Goal: Information Seeking & Learning: Learn about a topic

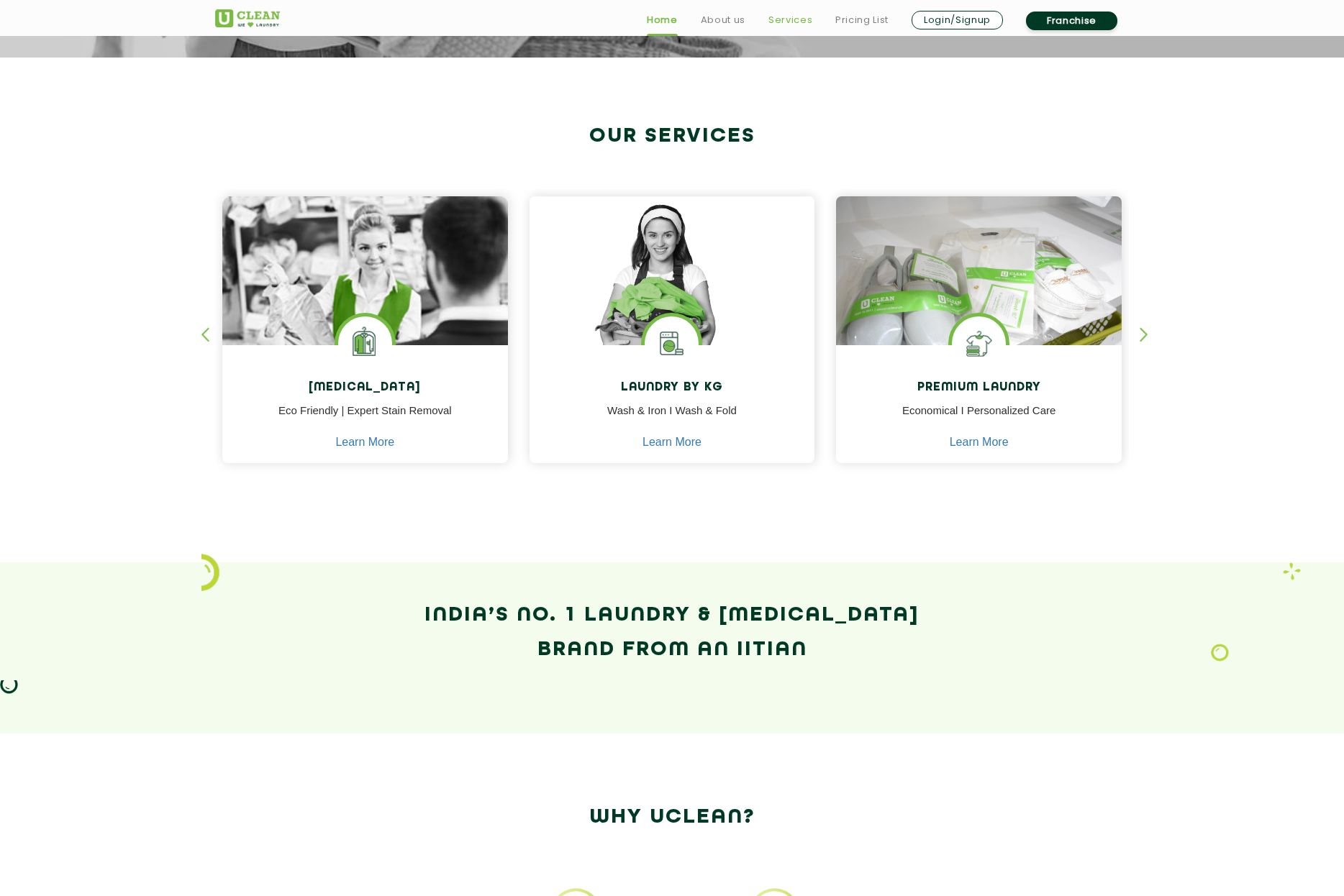
scroll to position [499, 0]
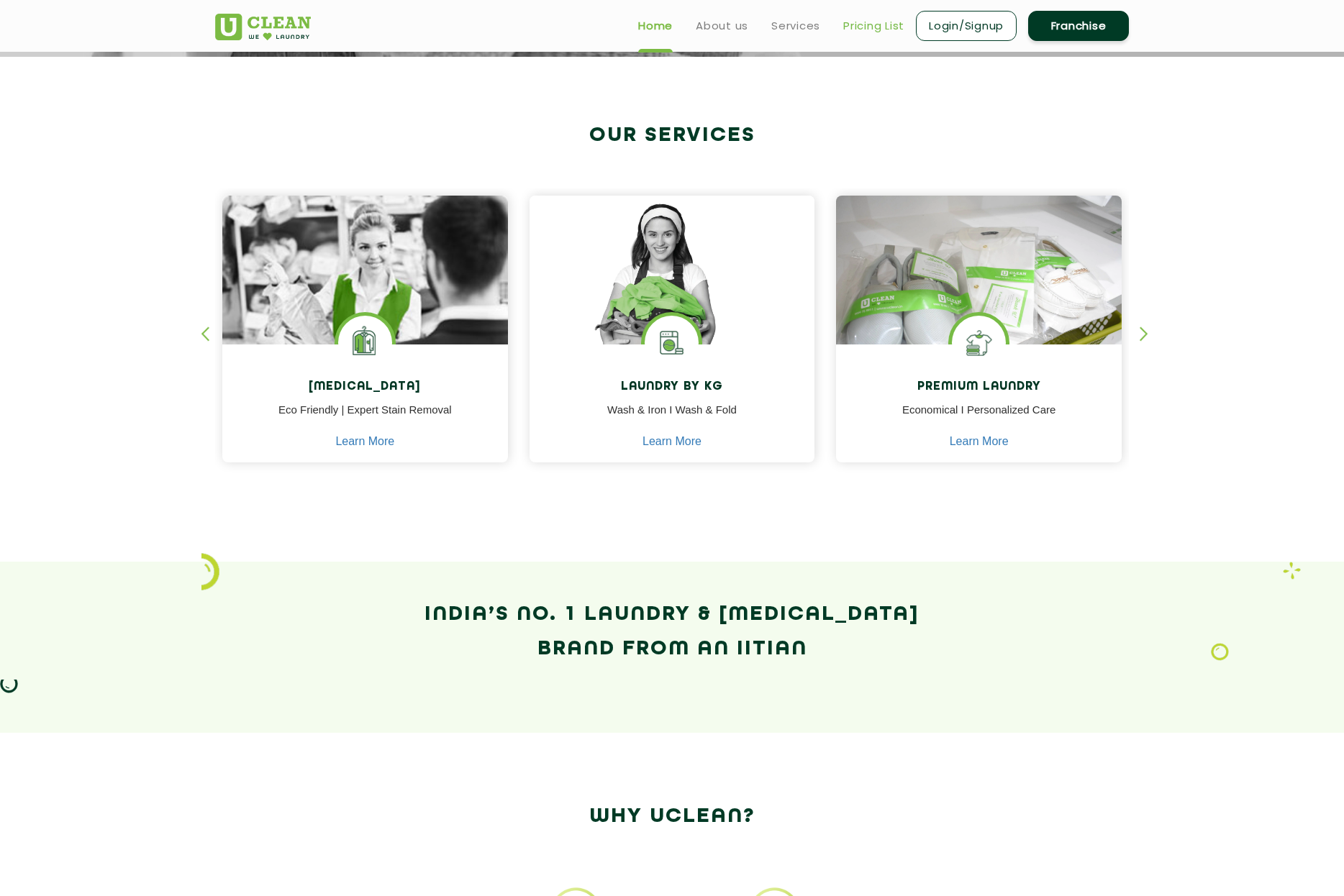
click at [854, 23] on link "Pricing List" at bounding box center [873, 25] width 61 height 17
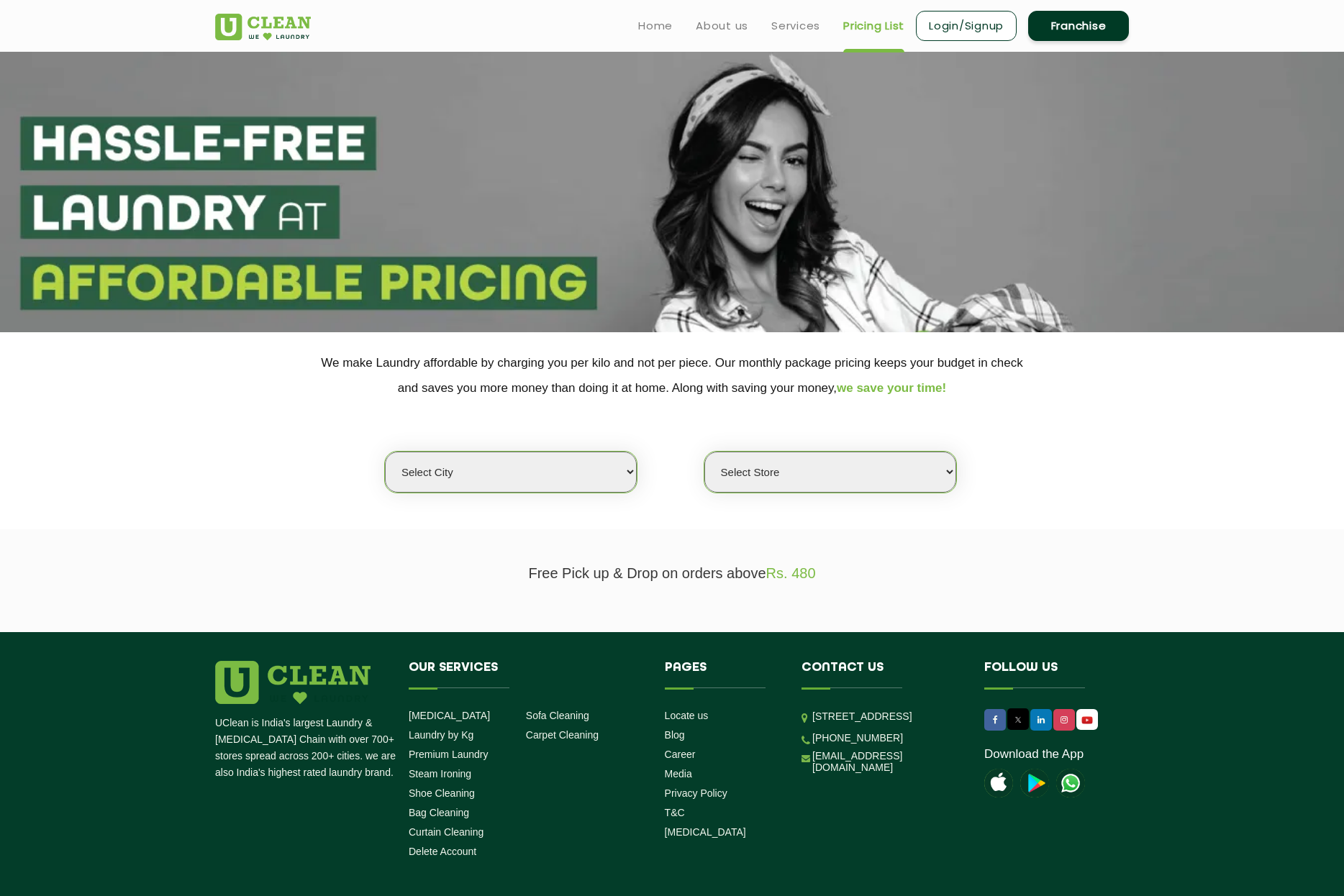
click at [621, 477] on select "Select city [GEOGRAPHIC_DATA] [GEOGRAPHIC_DATA] [GEOGRAPHIC_DATA] [GEOGRAPHIC_D…" at bounding box center [510, 472] width 251 height 41
select select "195"
click at [385, 452] on select "Select city [GEOGRAPHIC_DATA] [GEOGRAPHIC_DATA] [GEOGRAPHIC_DATA] [GEOGRAPHIC_D…" at bounding box center [510, 472] width 251 height 41
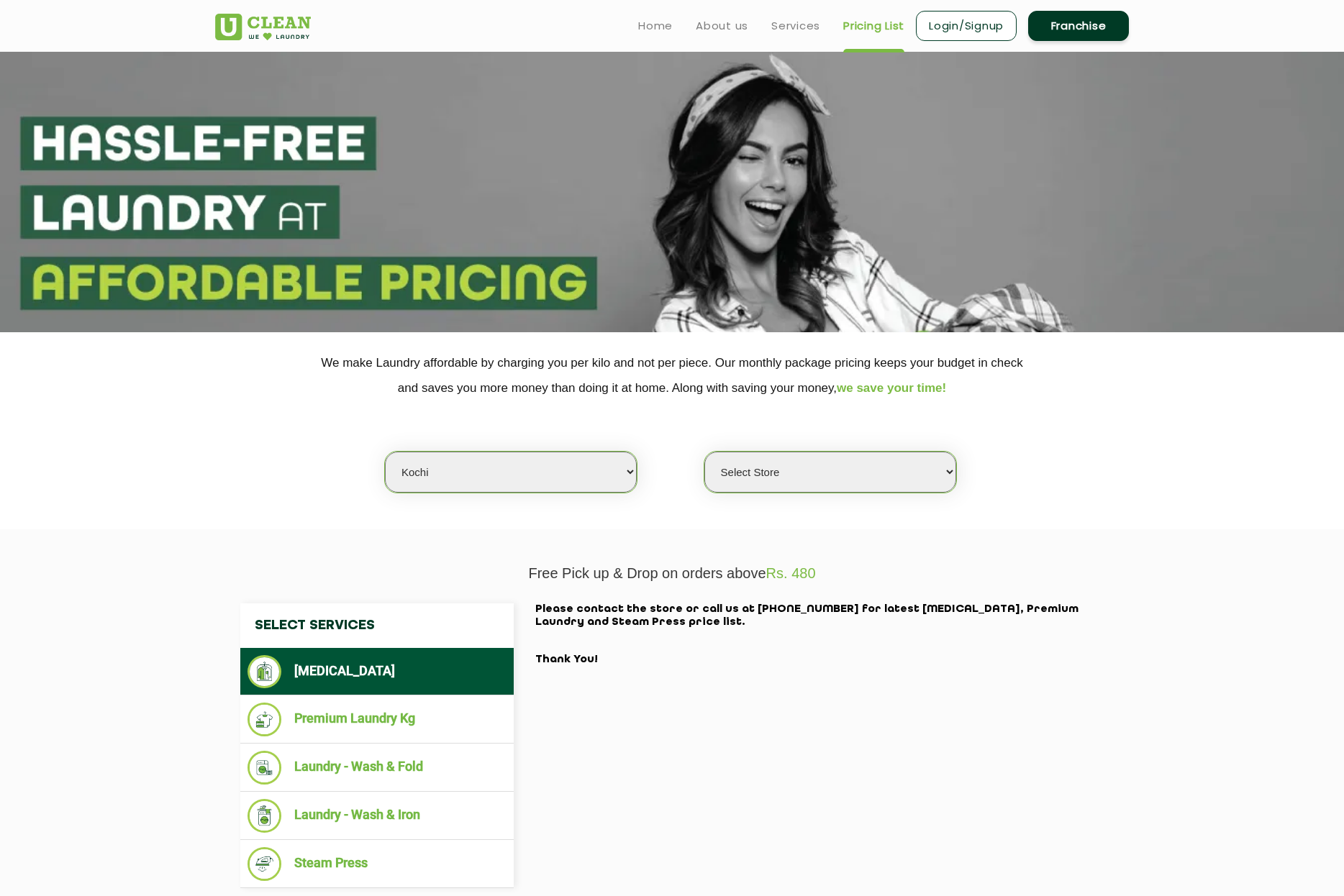
click at [809, 467] on select "Select Store [GEOGRAPHIC_DATA]" at bounding box center [829, 472] width 251 height 41
select select "593"
click at [704, 452] on select "Select Store [GEOGRAPHIC_DATA]" at bounding box center [829, 472] width 251 height 41
drag, startPoint x: 471, startPoint y: 551, endPoint x: 431, endPoint y: 550, distance: 40.0
click at [470, 551] on section "Free Pick up & Drop on orders above Rs. 480 Select Services [MEDICAL_DATA] Prem…" at bounding box center [672, 744] width 1344 height 431
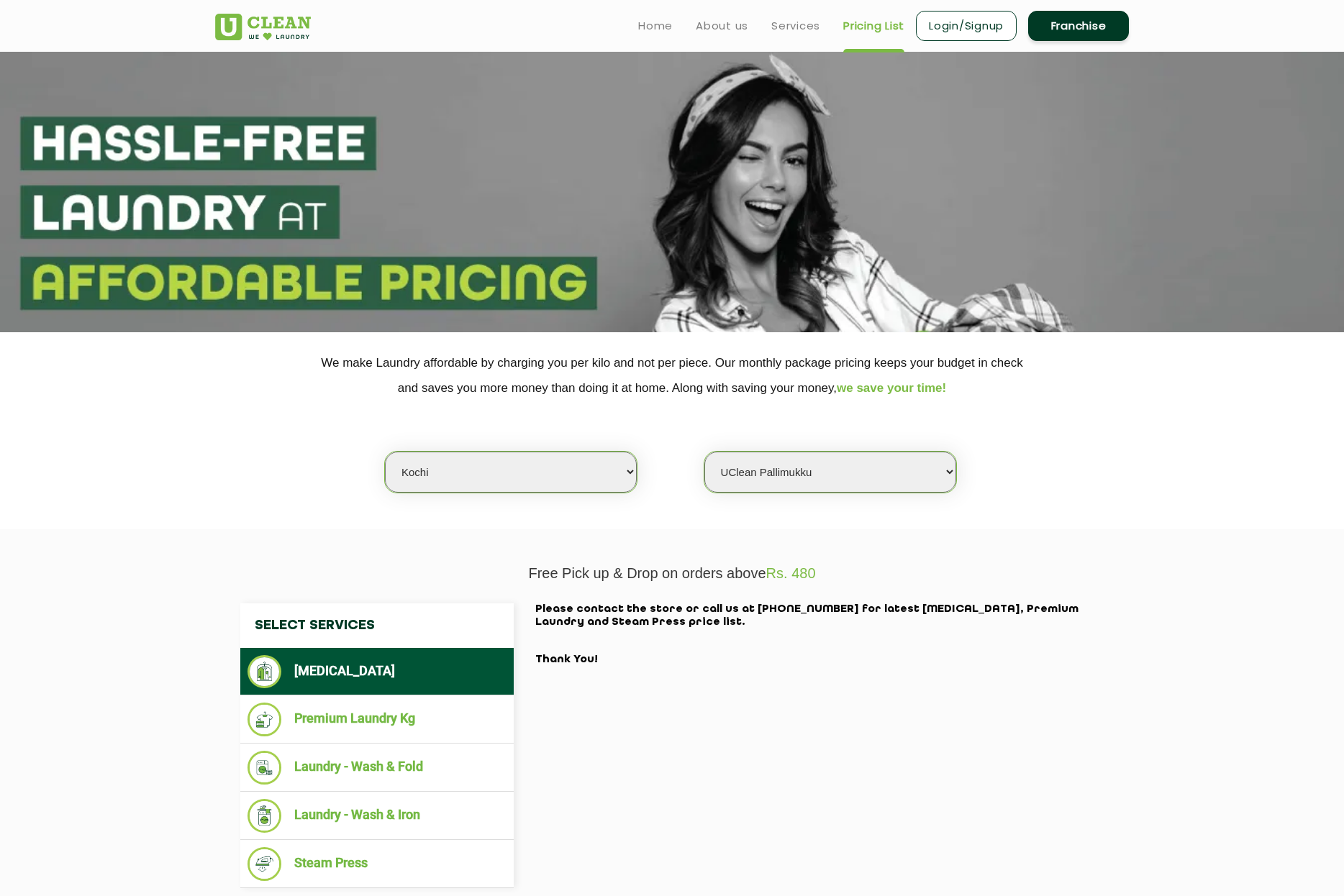
click at [193, 548] on section "Free Pick up & Drop on orders above Rs. 480 Select Services [MEDICAL_DATA] Prem…" at bounding box center [672, 744] width 1344 height 431
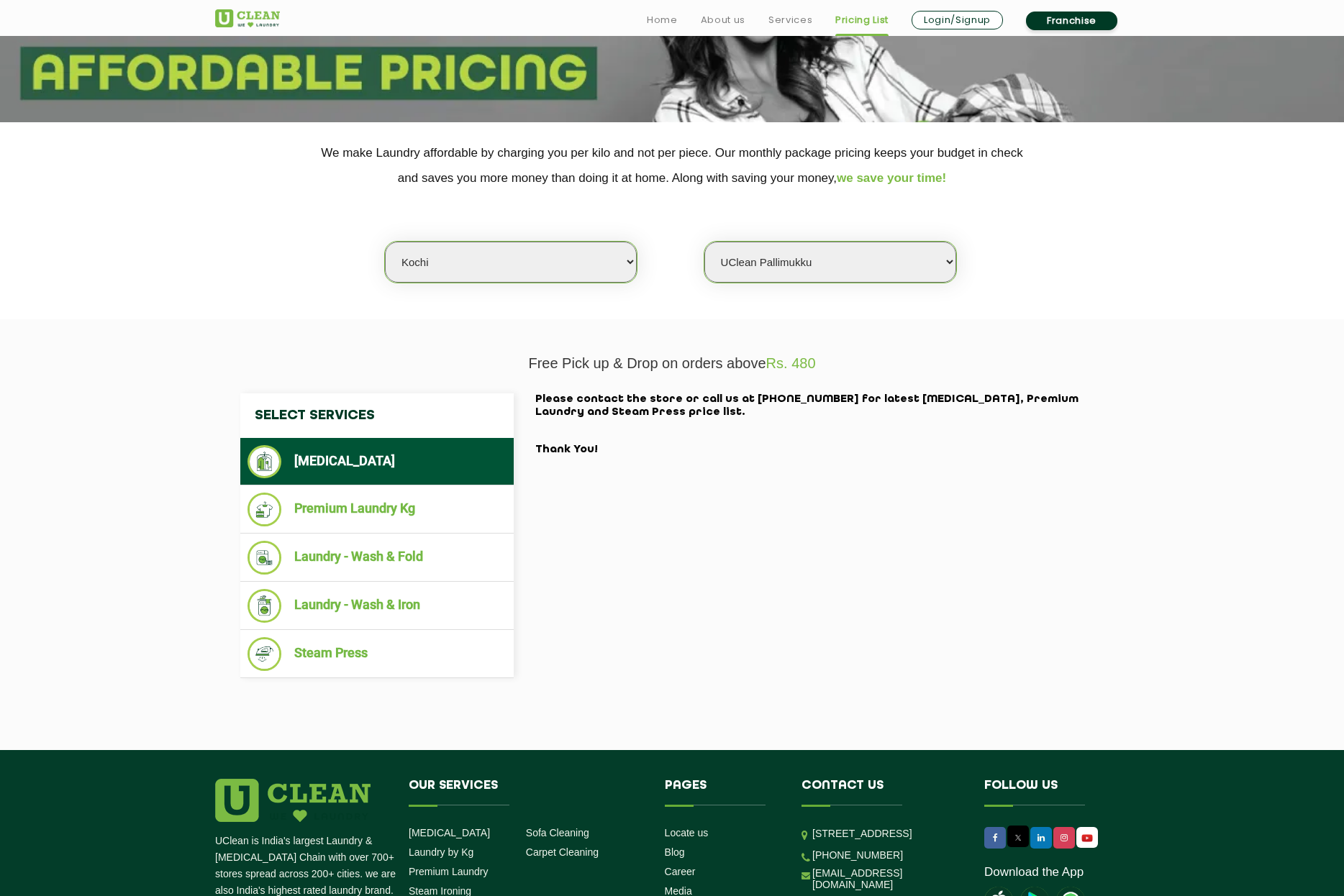
scroll to position [212, 0]
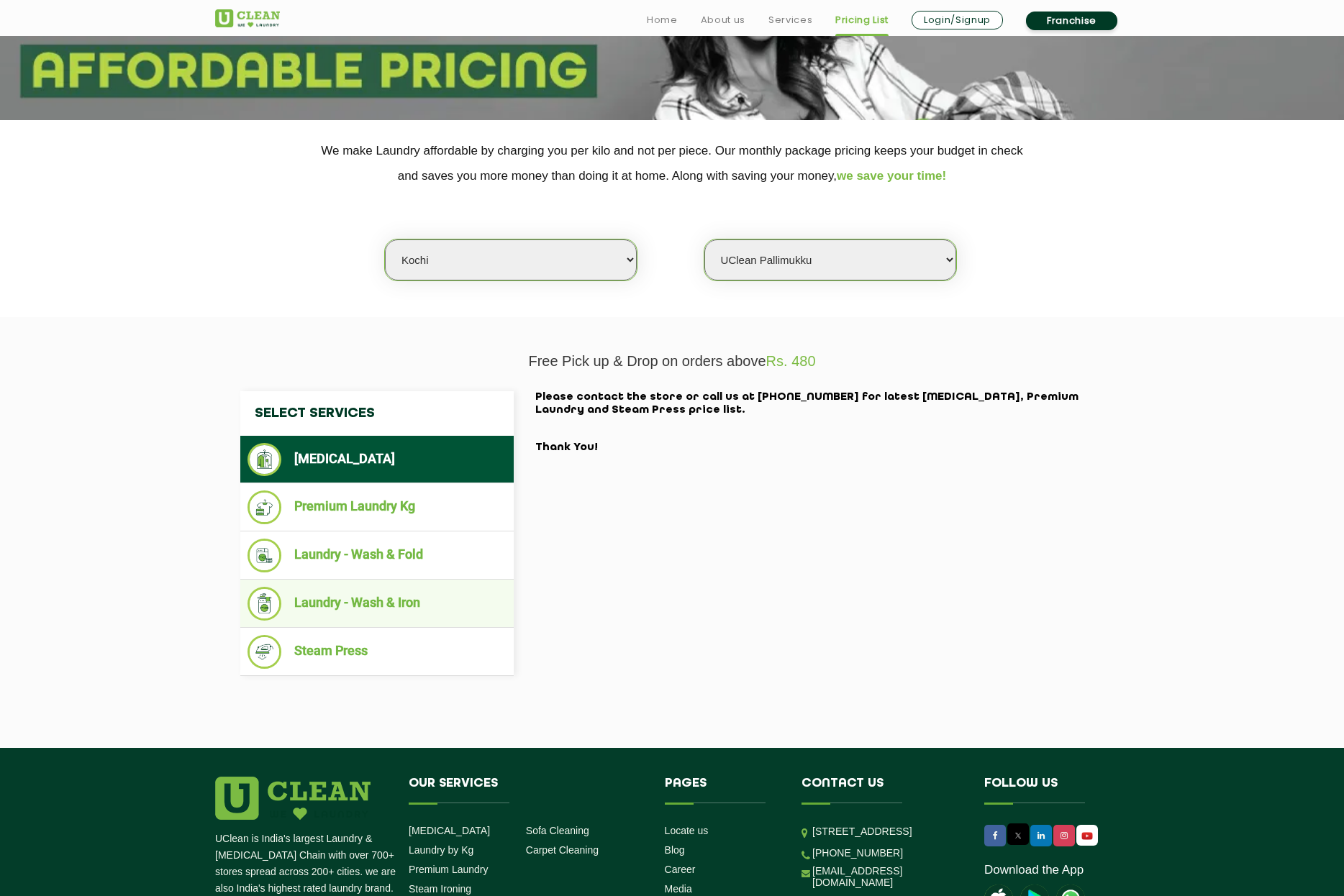
click at [383, 605] on li "Laundry - Wash & Iron" at bounding box center [376, 604] width 259 height 34
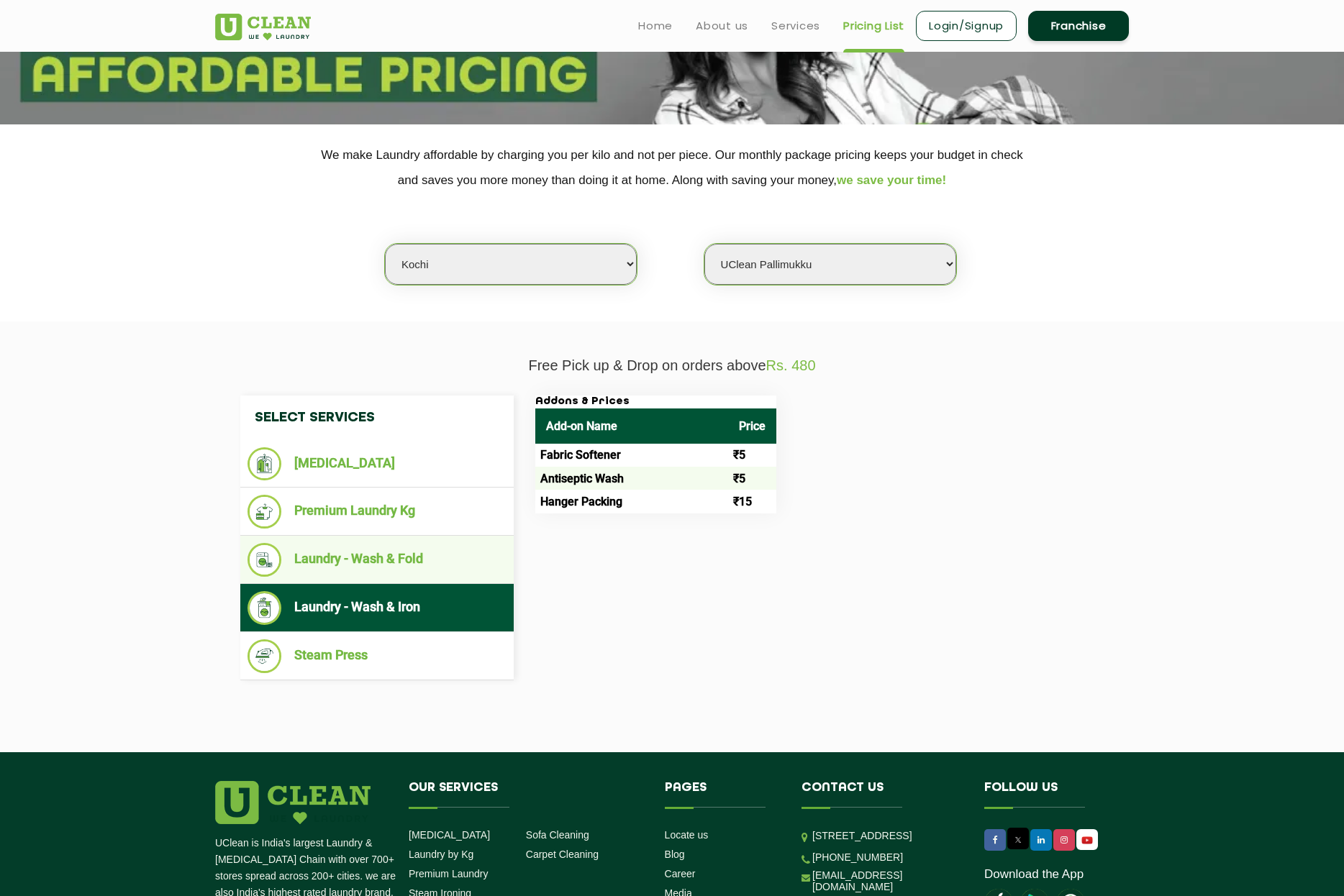
click at [392, 554] on li "Laundry - Wash & Fold" at bounding box center [376, 560] width 259 height 34
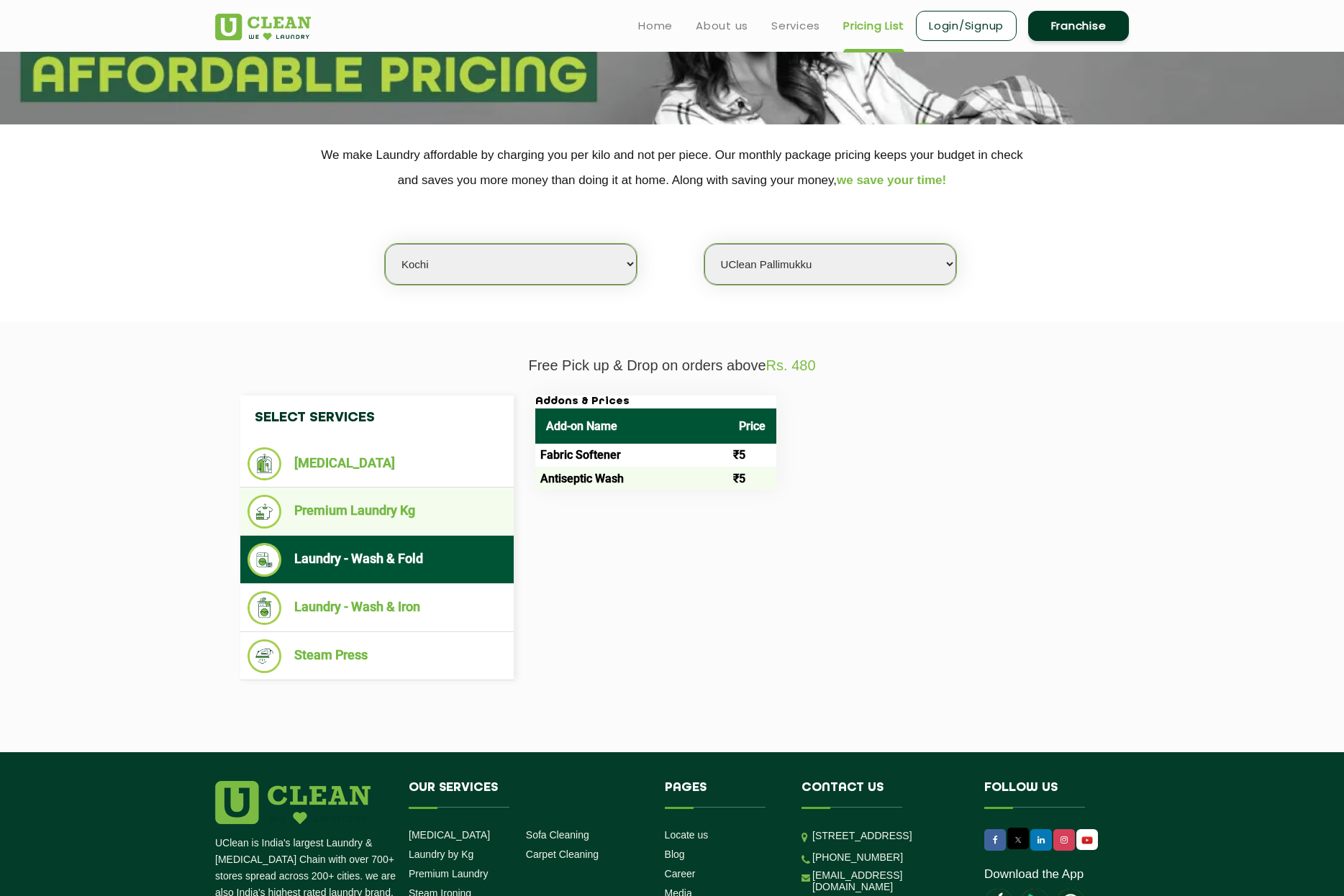
click at [367, 508] on li "Premium Laundry Kg" at bounding box center [376, 512] width 259 height 34
